Goal: Find specific page/section: Find specific page/section

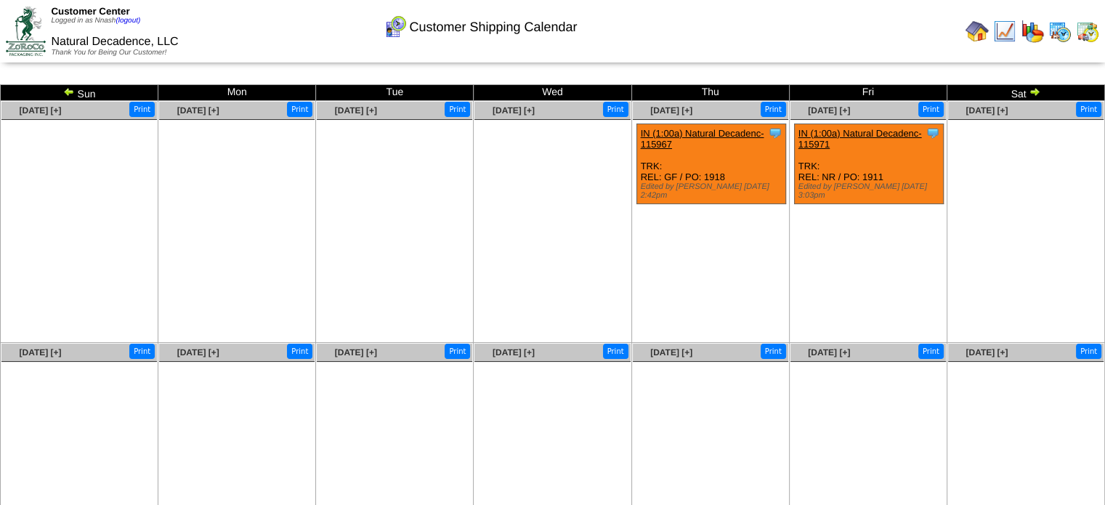
click at [983, 28] on img at bounding box center [977, 31] width 23 height 23
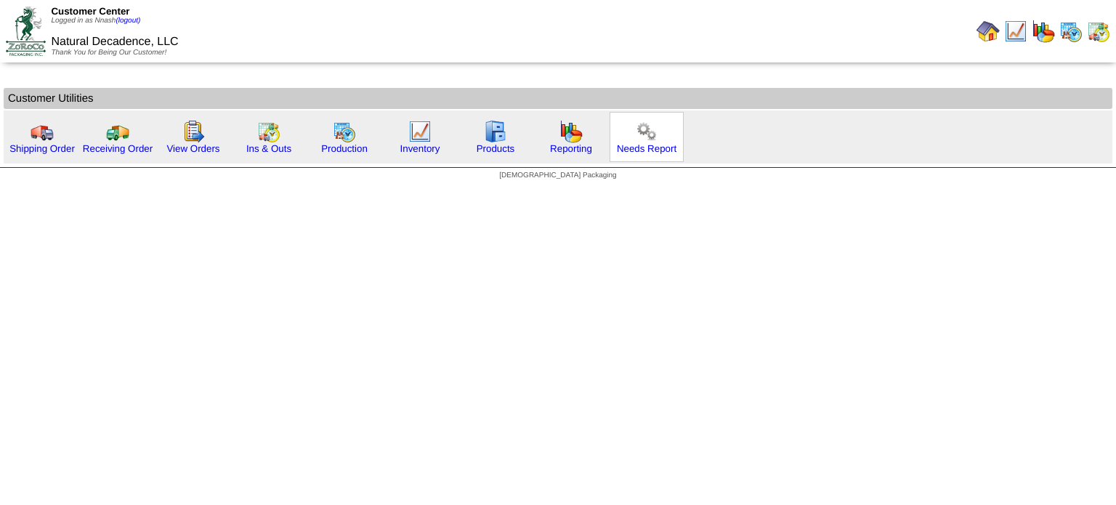
click at [637, 137] on img at bounding box center [646, 131] width 23 height 23
